Goal: Find specific page/section: Find specific page/section

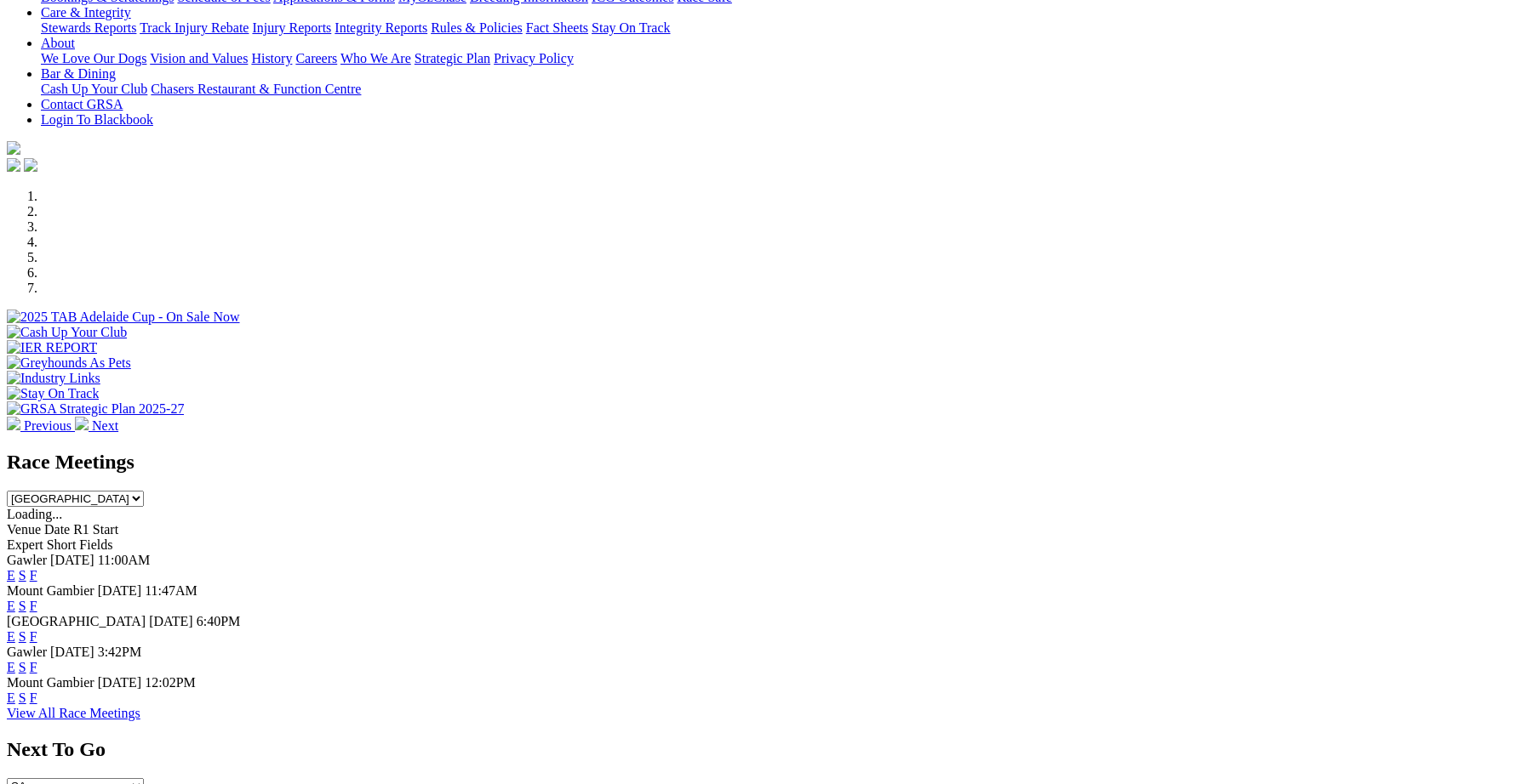
scroll to position [352, 0]
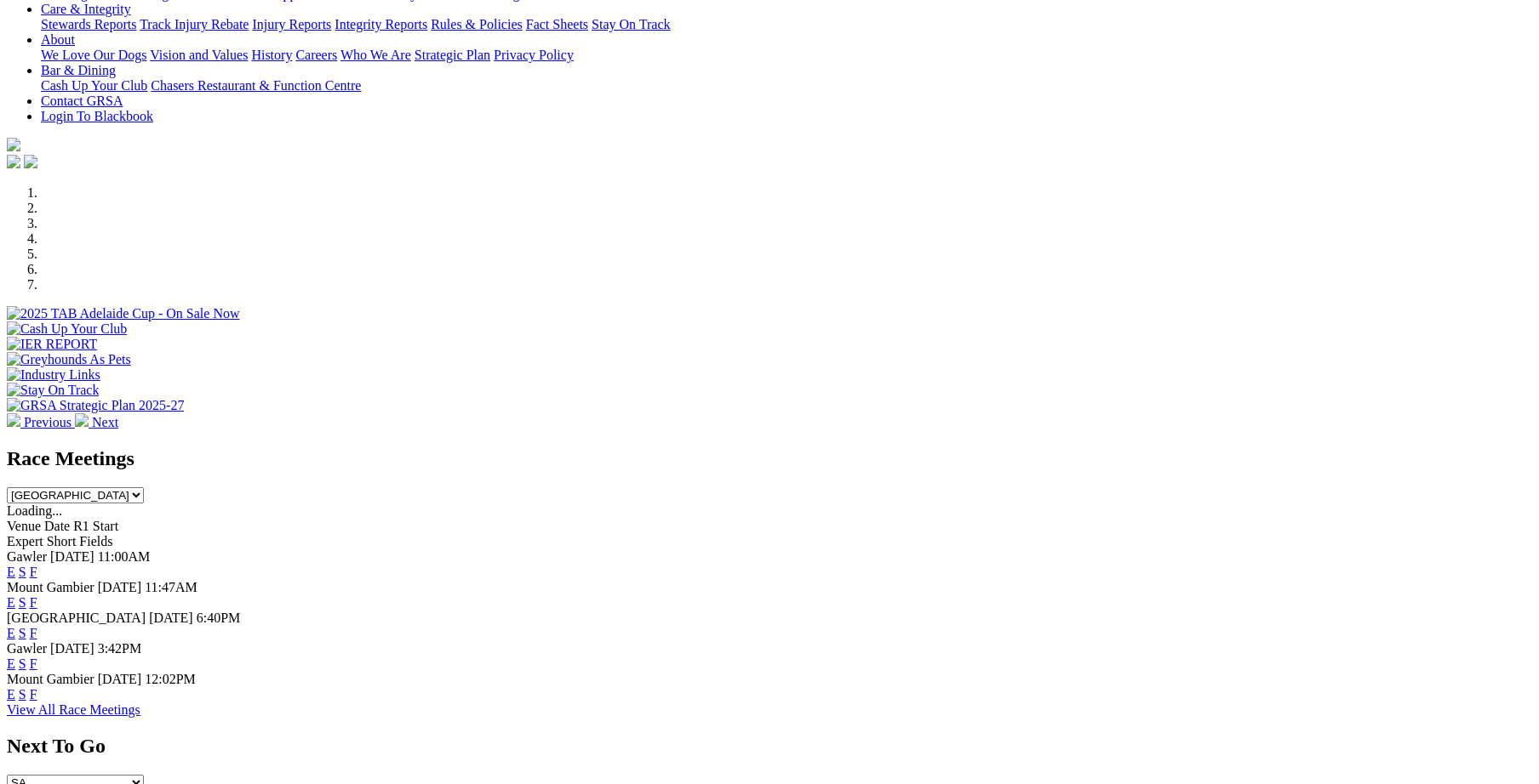
click at [37, 626] on link "F" at bounding box center [34, 633] width 7 height 15
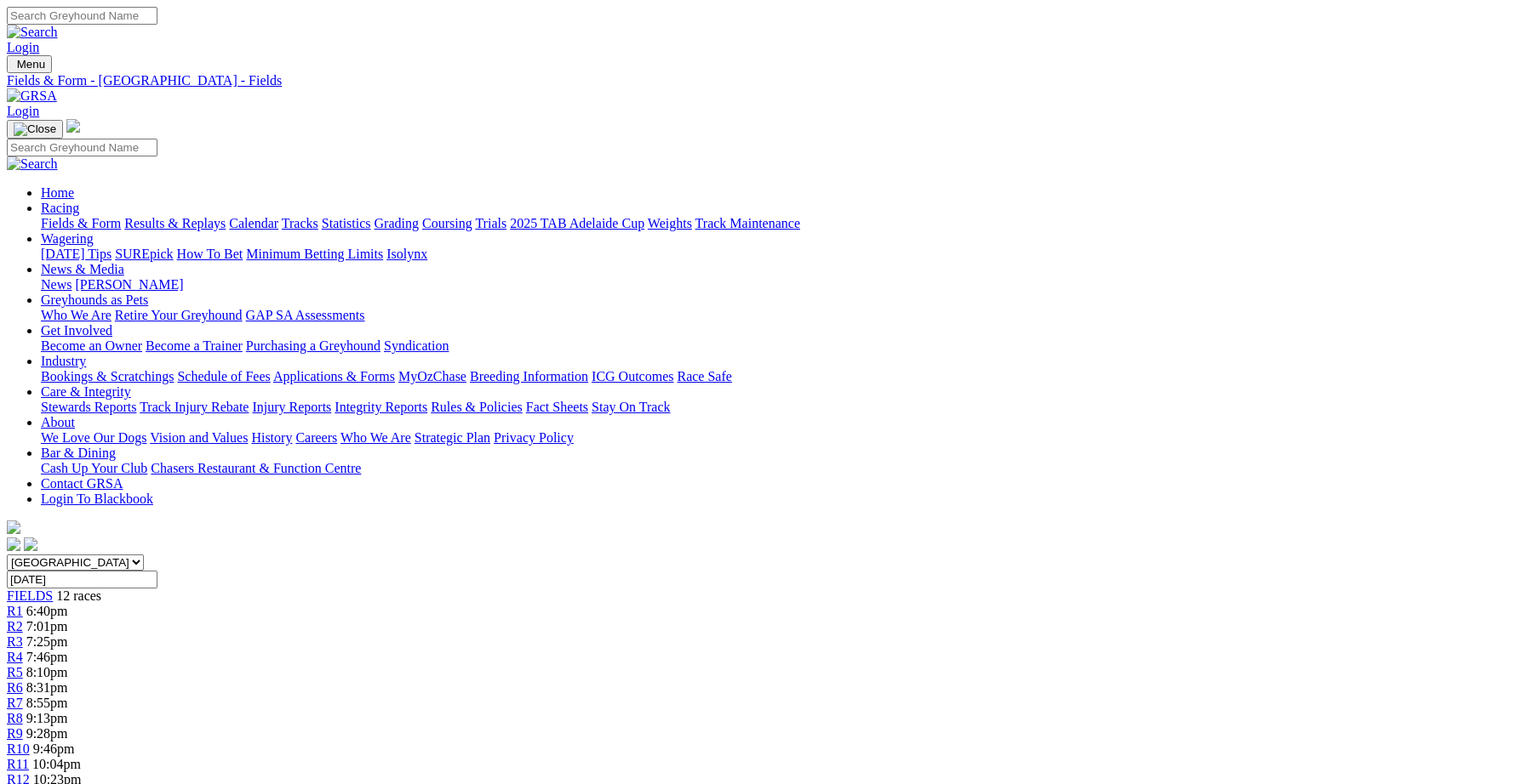
click at [427, 400] on link "Integrity Reports" at bounding box center [381, 407] width 92 height 15
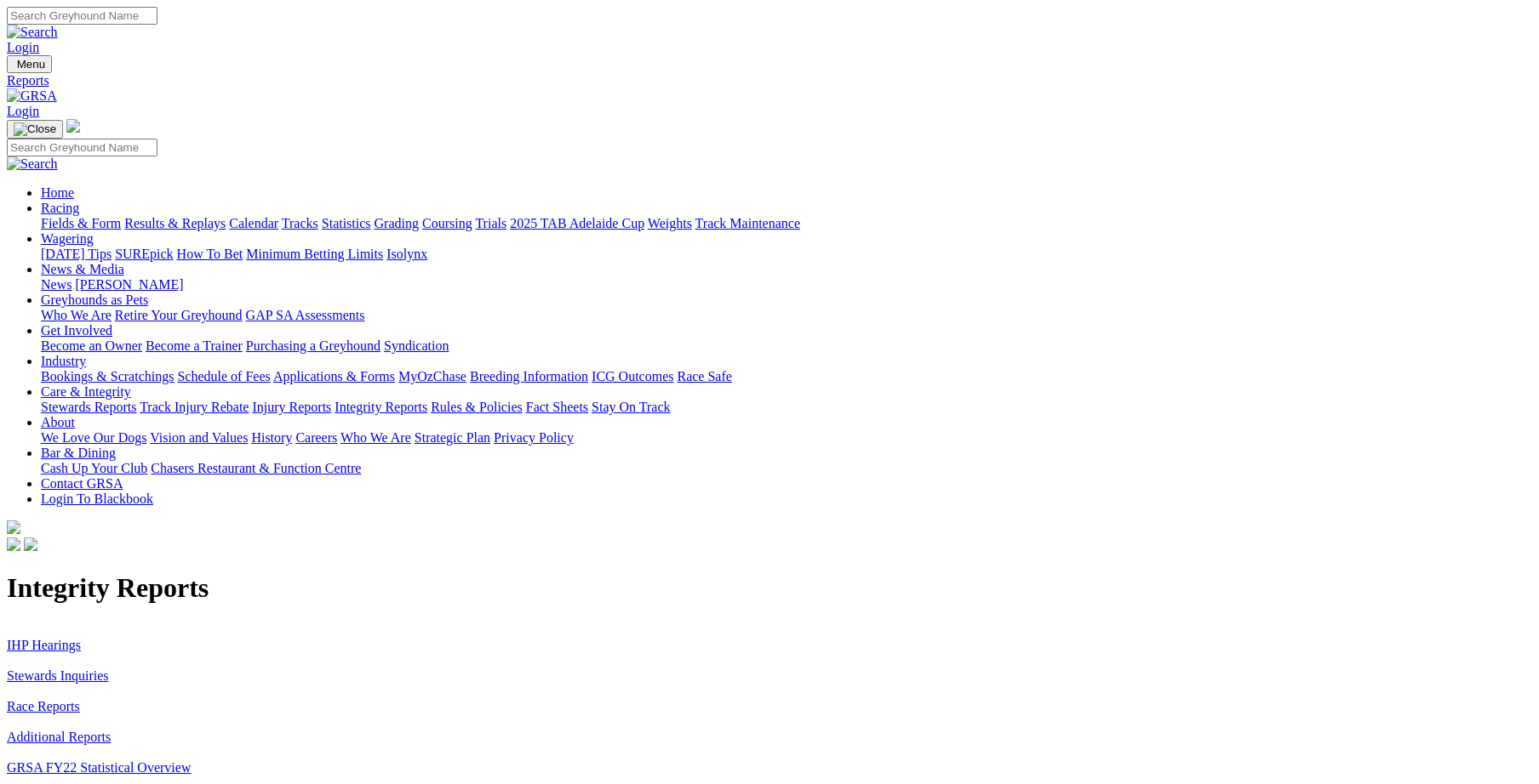
click at [109, 668] on link "Stewards Inquiries" at bounding box center [57, 676] width 102 height 15
